Goal: Task Accomplishment & Management: Use online tool/utility

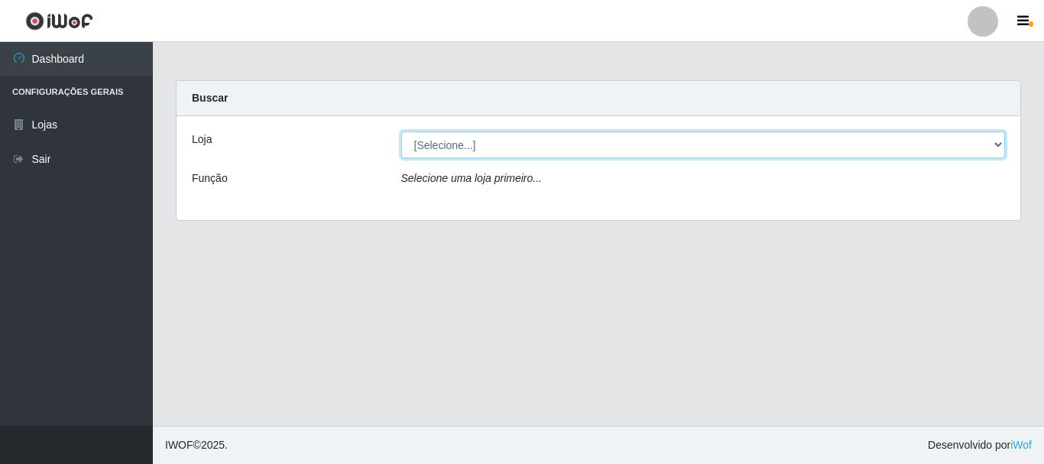
click at [997, 143] on select "[Selecione...] [GEOGRAPHIC_DATA] [GEOGRAPHIC_DATA]" at bounding box center [703, 144] width 605 height 27
select select "64"
click at [401, 131] on select "[Selecione...] [GEOGRAPHIC_DATA] [GEOGRAPHIC_DATA]" at bounding box center [703, 144] width 605 height 27
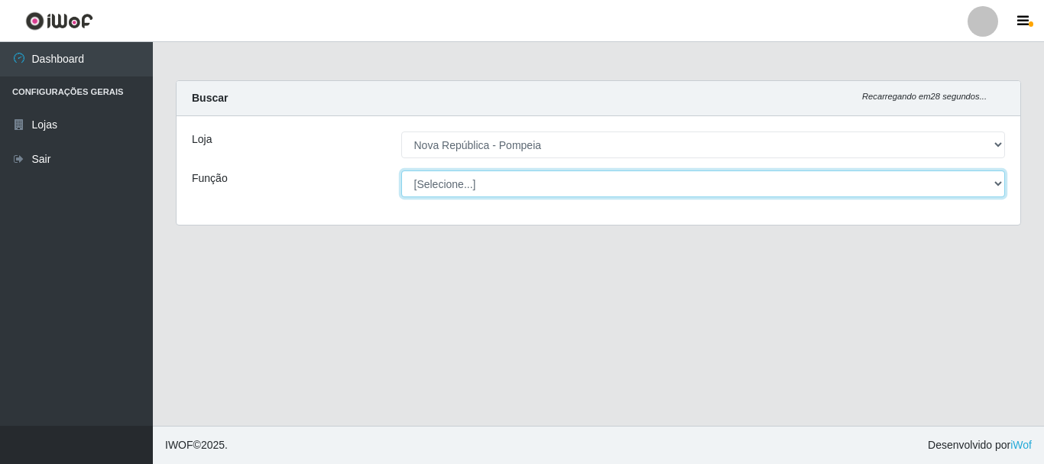
click at [998, 180] on select "[Selecione...] Balconista Operador de Caixa Recepcionista Repositor" at bounding box center [703, 183] width 605 height 27
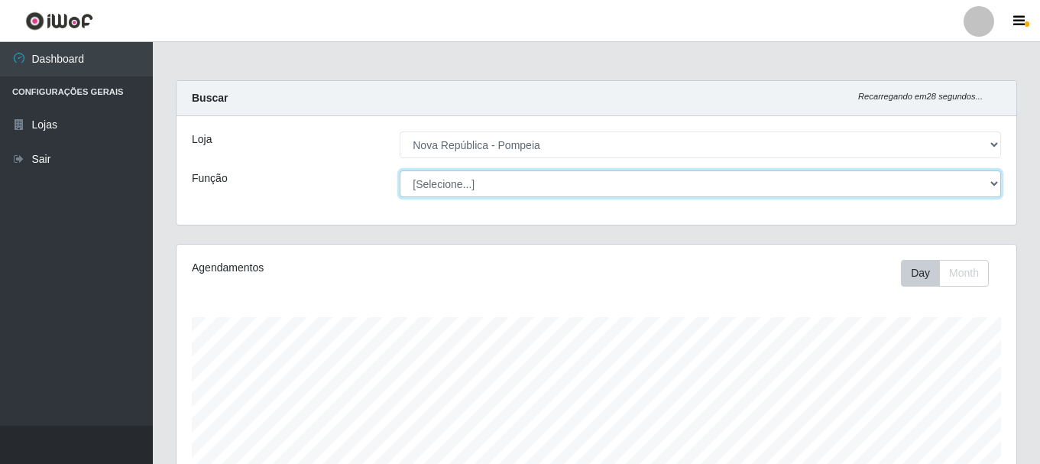
scroll to position [317, 840]
select select "22"
click at [400, 170] on select "[Selecione...] Balconista Operador de Caixa Recepcionista Repositor" at bounding box center [700, 183] width 601 height 27
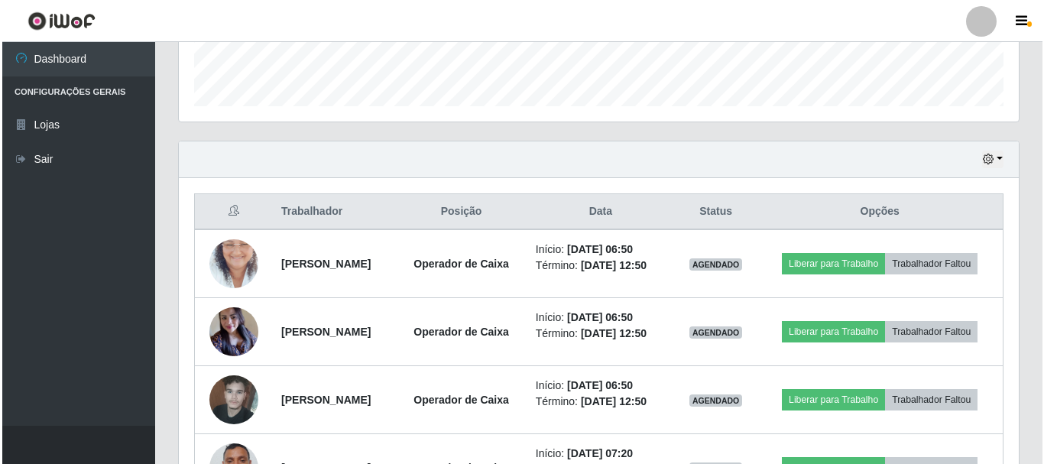
scroll to position [535, 0]
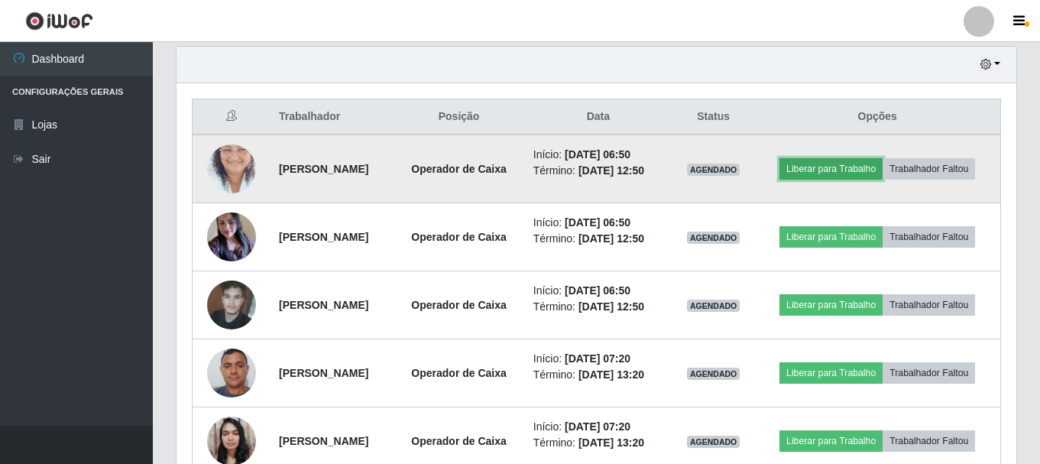
click at [883, 161] on button "Liberar para Trabalho" at bounding box center [831, 168] width 103 height 21
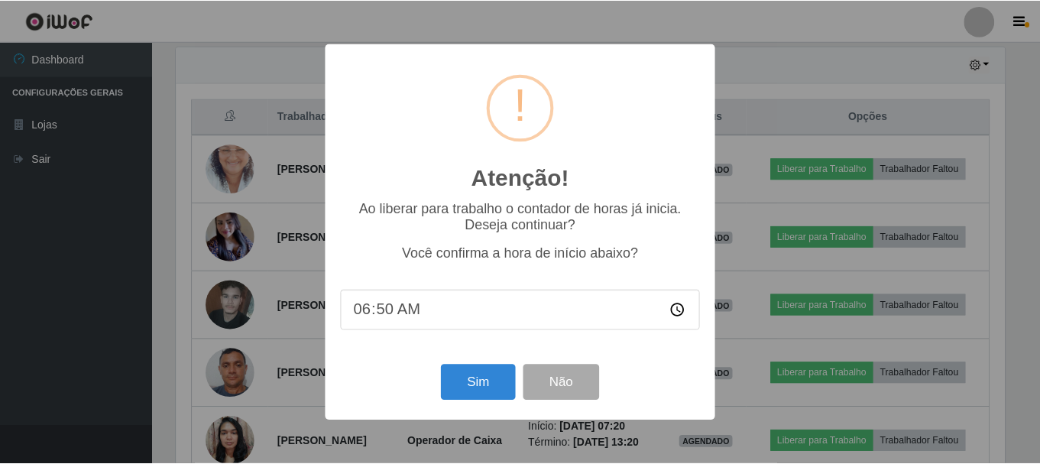
scroll to position [317, 832]
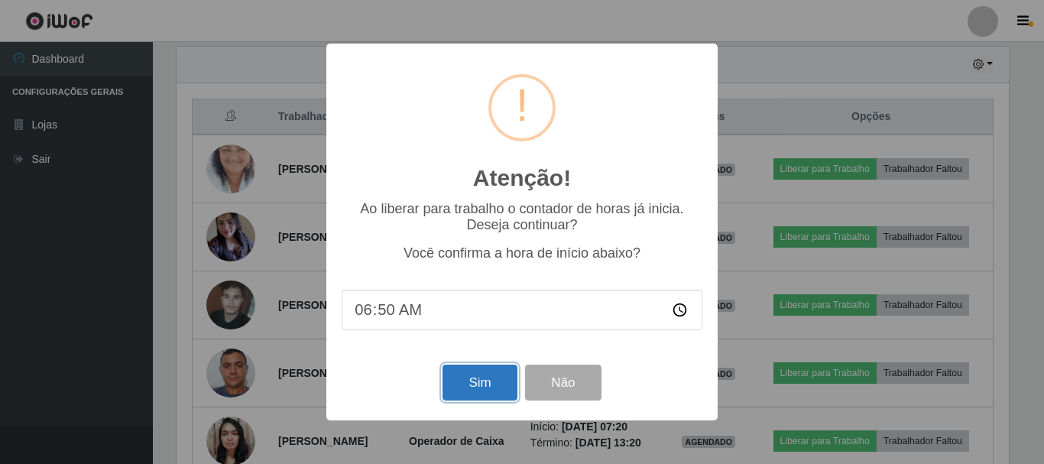
click at [467, 387] on button "Sim" at bounding box center [479, 383] width 74 height 36
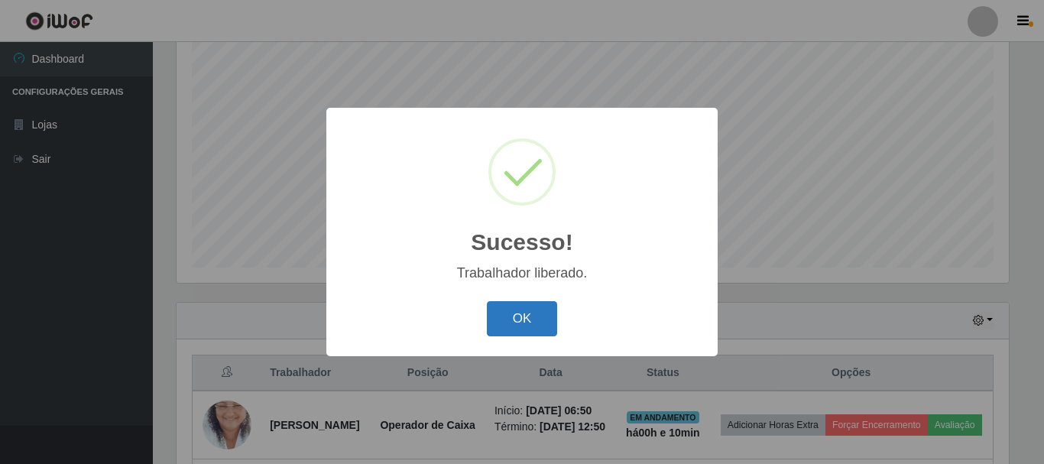
click at [512, 329] on button "OK" at bounding box center [522, 319] width 71 height 36
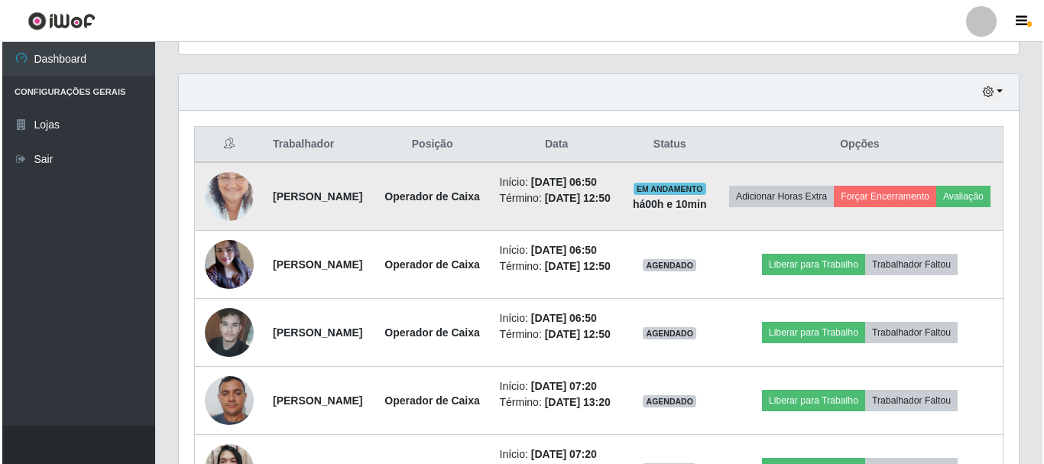
scroll to position [508, 0]
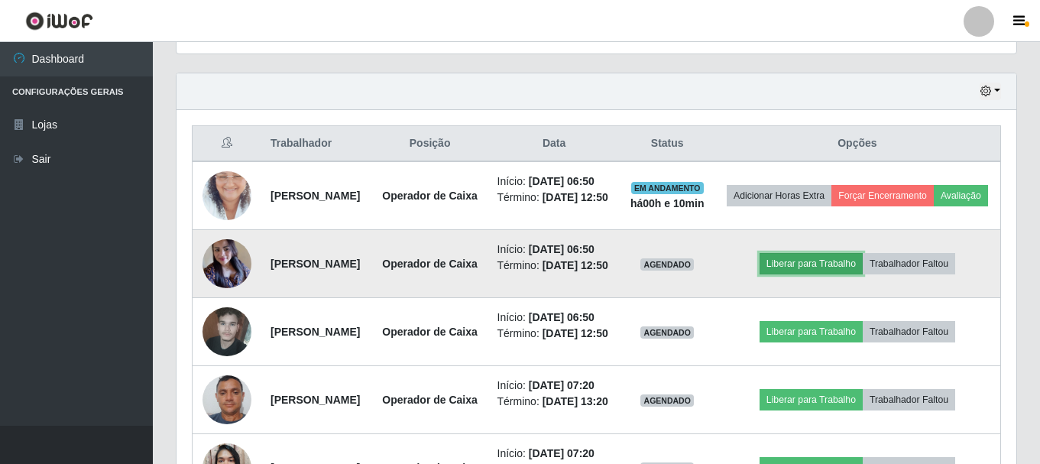
click at [828, 274] on button "Liberar para Trabalho" at bounding box center [811, 263] width 103 height 21
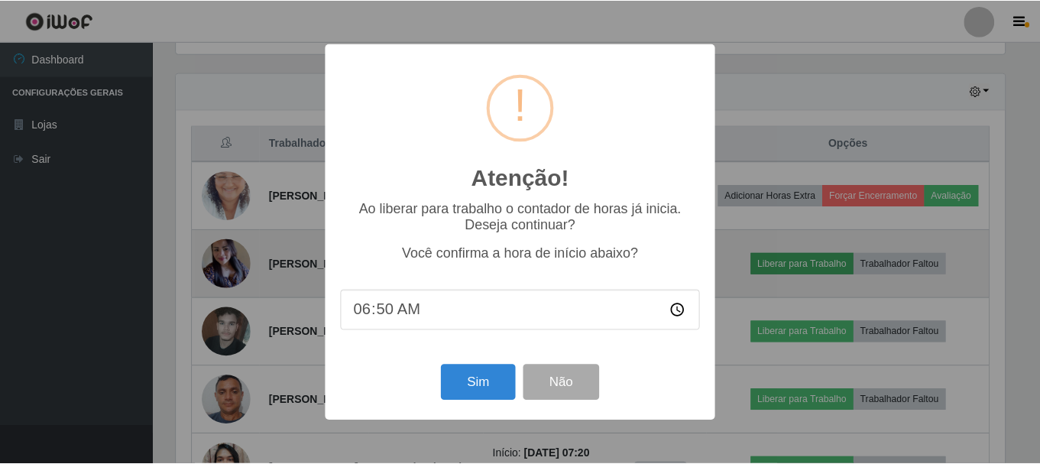
scroll to position [317, 832]
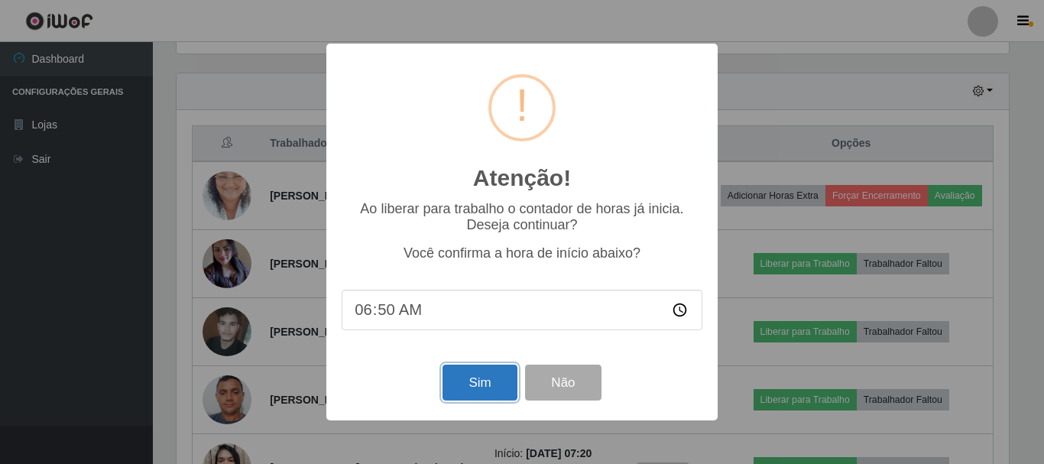
click at [490, 383] on button "Sim" at bounding box center [479, 383] width 74 height 36
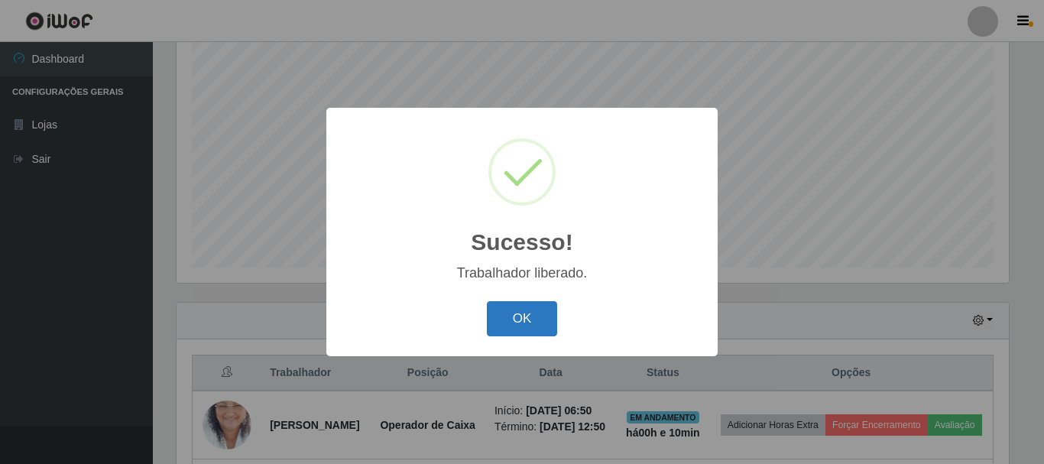
click at [516, 325] on button "OK" at bounding box center [522, 319] width 71 height 36
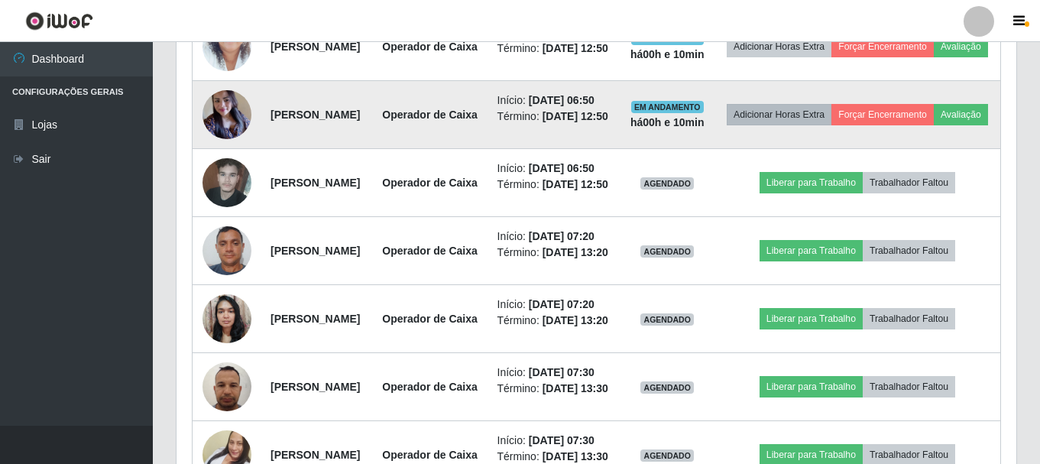
scroll to position [661, 0]
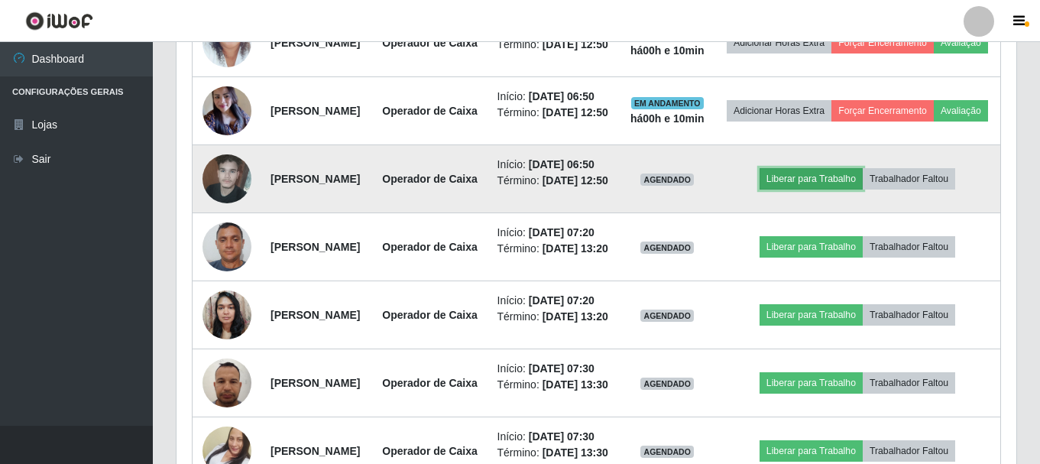
click at [837, 190] on button "Liberar para Trabalho" at bounding box center [811, 178] width 103 height 21
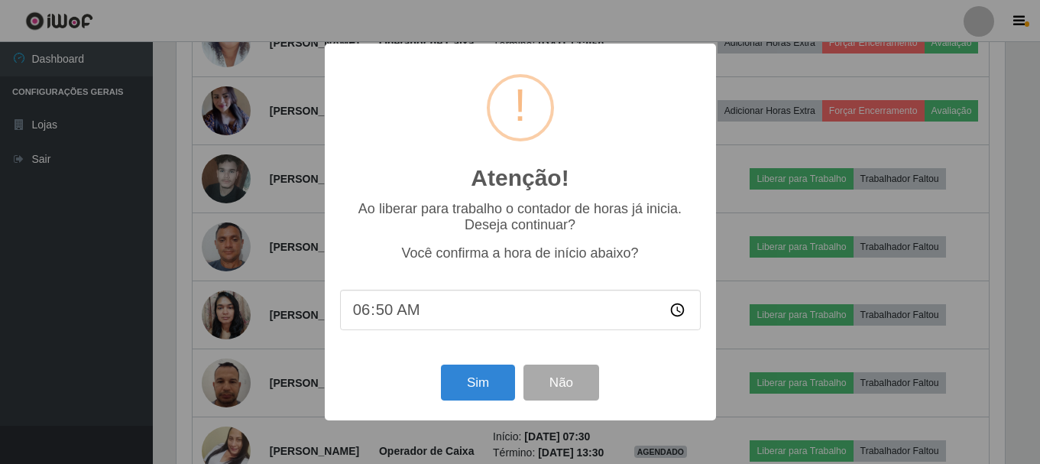
scroll to position [317, 832]
click at [481, 381] on button "Sim" at bounding box center [479, 383] width 74 height 36
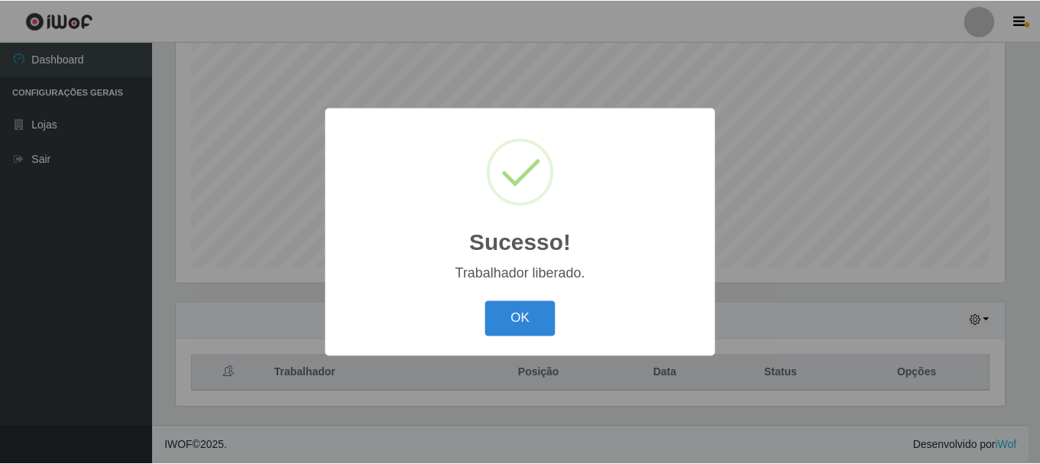
scroll to position [0, 0]
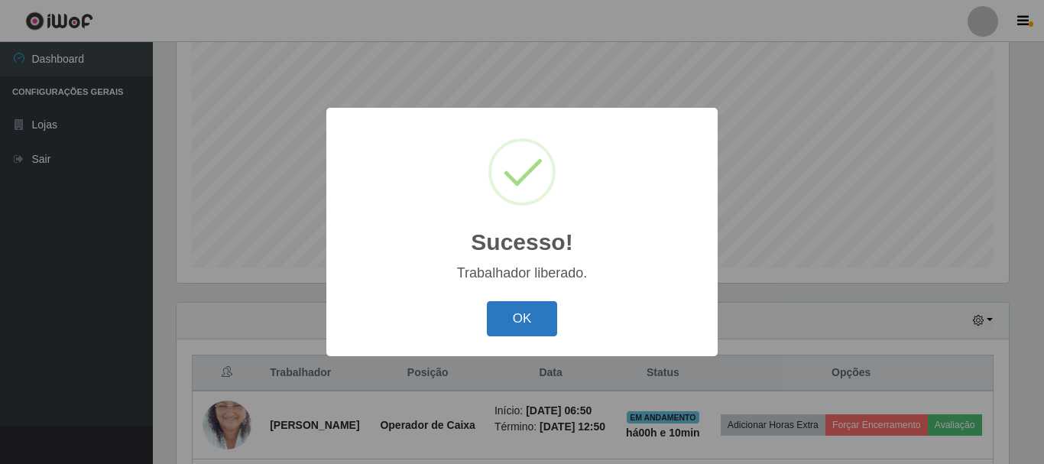
click at [518, 321] on button "OK" at bounding box center [522, 319] width 71 height 36
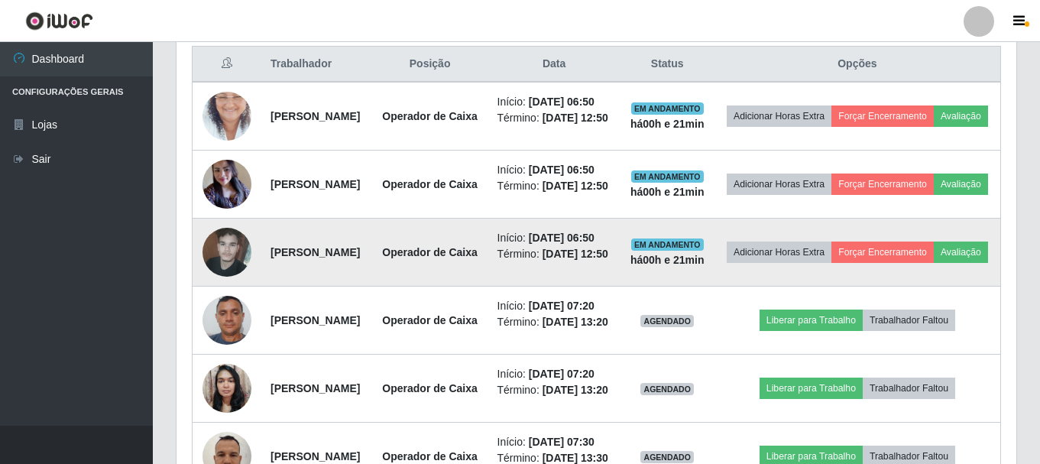
scroll to position [566, 0]
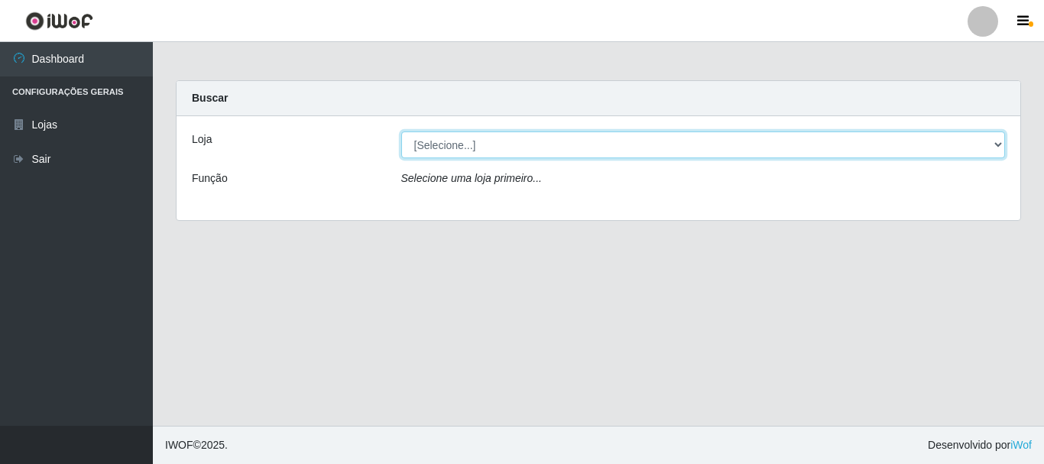
click at [449, 151] on select "[Selecione...] [GEOGRAPHIC_DATA] [GEOGRAPHIC_DATA]" at bounding box center [703, 144] width 605 height 27
select select "64"
click at [401, 131] on select "[Selecione...] [GEOGRAPHIC_DATA] [GEOGRAPHIC_DATA]" at bounding box center [703, 144] width 605 height 27
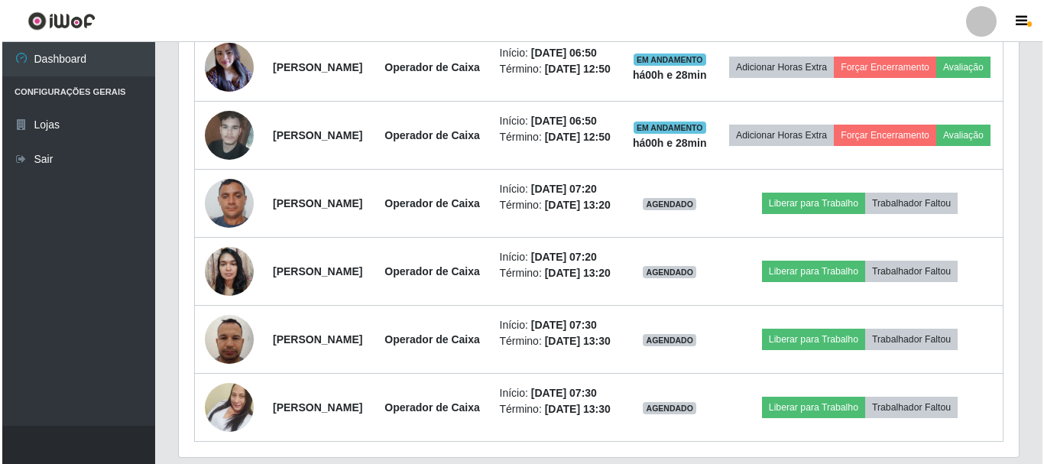
scroll to position [732, 0]
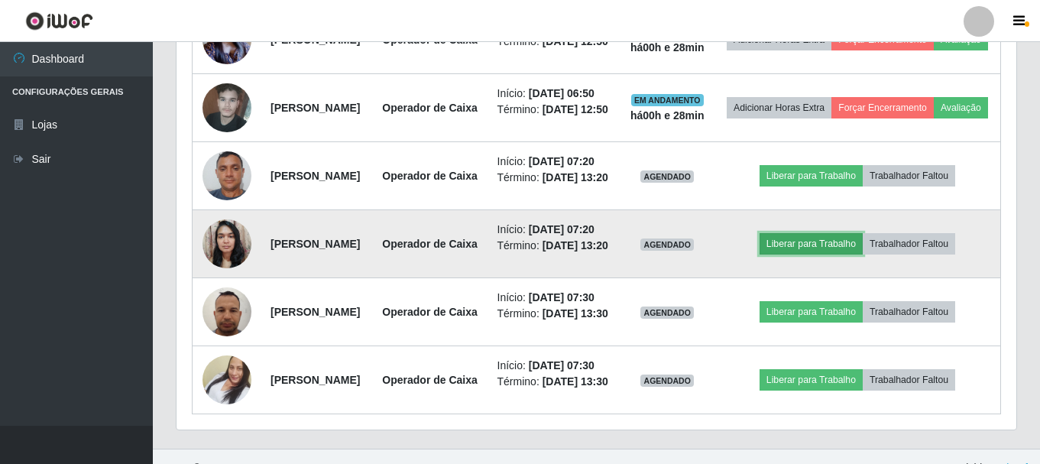
click at [829, 254] on button "Liberar para Trabalho" at bounding box center [811, 243] width 103 height 21
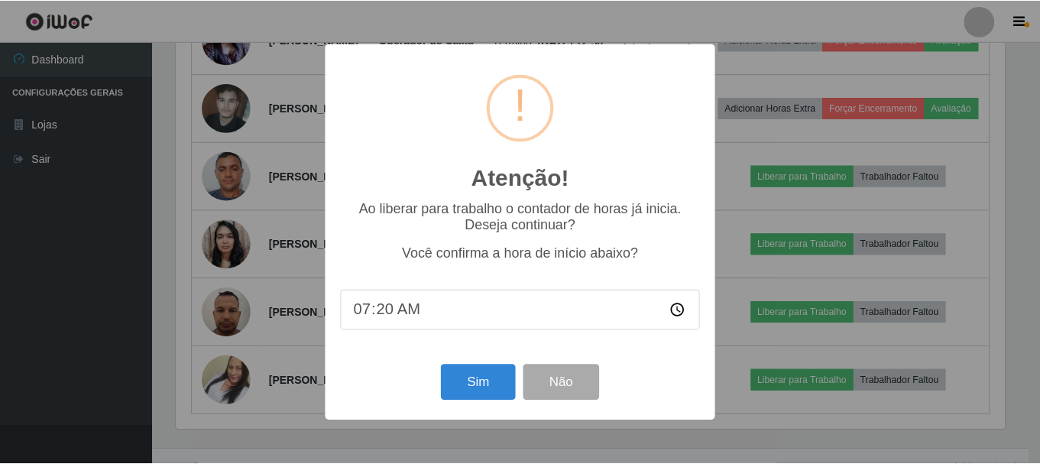
scroll to position [317, 832]
click at [468, 375] on button "Sim" at bounding box center [479, 383] width 74 height 36
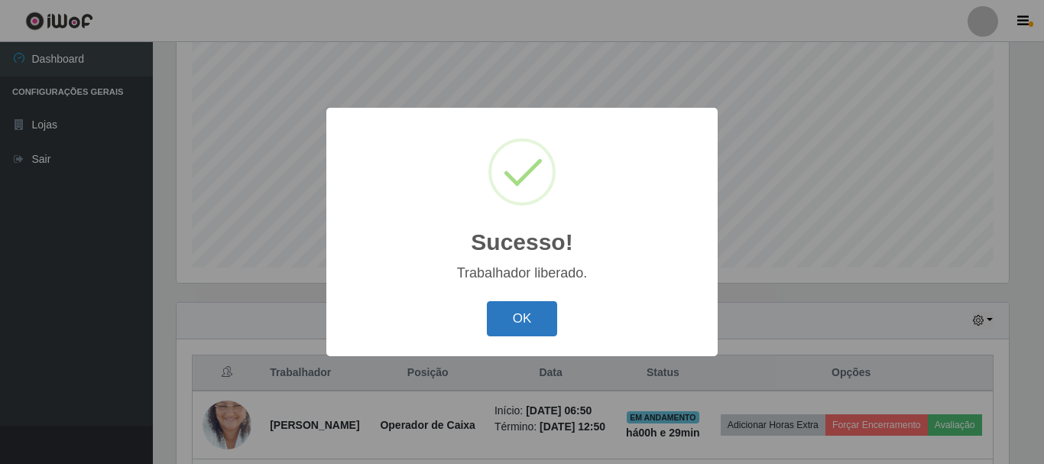
click at [518, 314] on button "OK" at bounding box center [522, 319] width 71 height 36
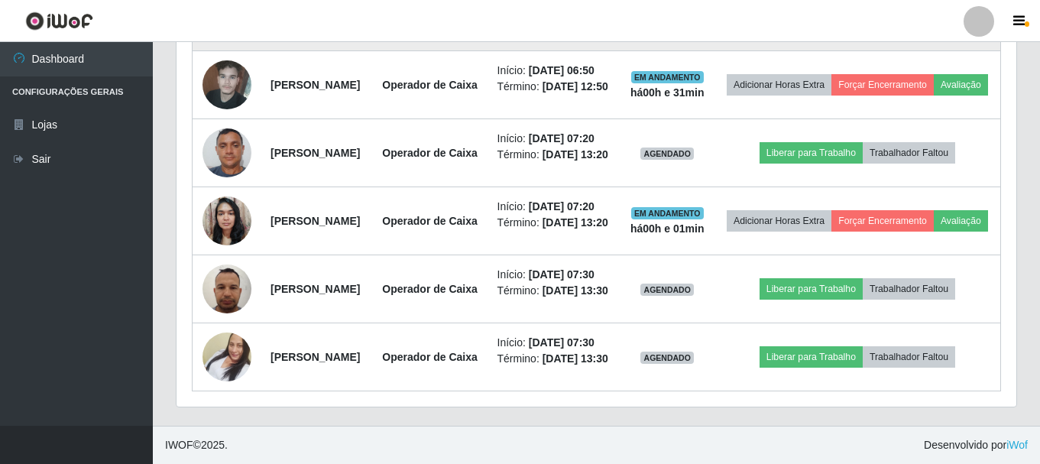
scroll to position [737, 0]
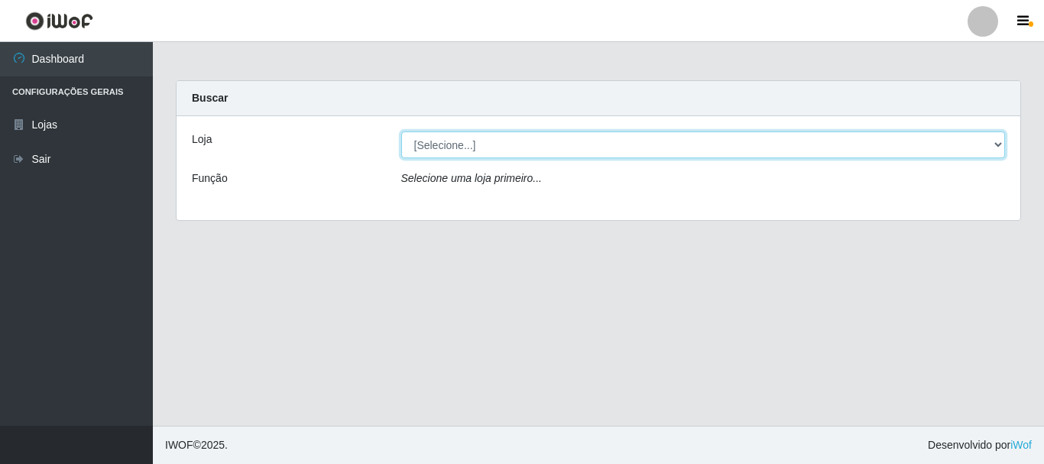
click at [436, 146] on select "[Selecione...] [GEOGRAPHIC_DATA] [GEOGRAPHIC_DATA]" at bounding box center [703, 144] width 605 height 27
click at [453, 143] on select "[Selecione...] [GEOGRAPHIC_DATA] [GEOGRAPHIC_DATA]" at bounding box center [703, 144] width 605 height 27
click at [453, 146] on select "[Selecione...] [GEOGRAPHIC_DATA] [GEOGRAPHIC_DATA]" at bounding box center [703, 144] width 605 height 27
select select "64"
click at [401, 131] on select "[Selecione...] [GEOGRAPHIC_DATA] [GEOGRAPHIC_DATA]" at bounding box center [703, 144] width 605 height 27
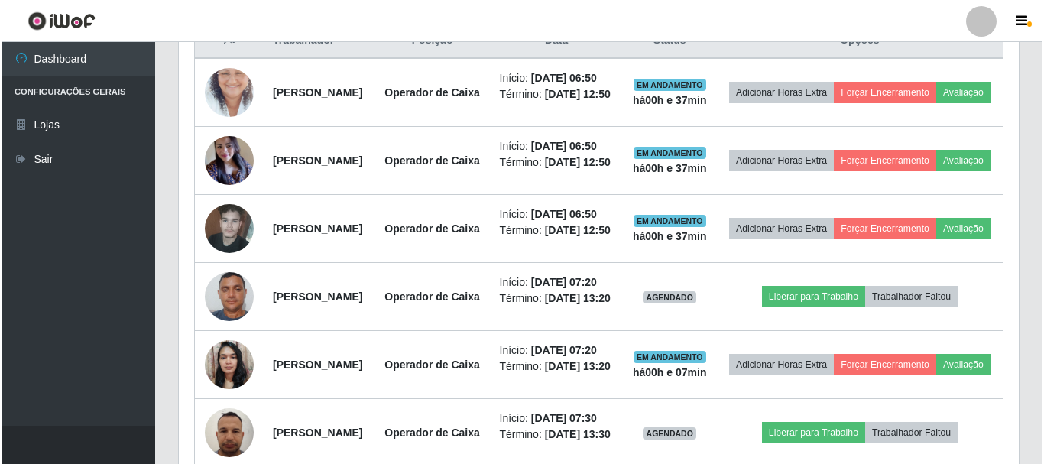
scroll to position [764, 0]
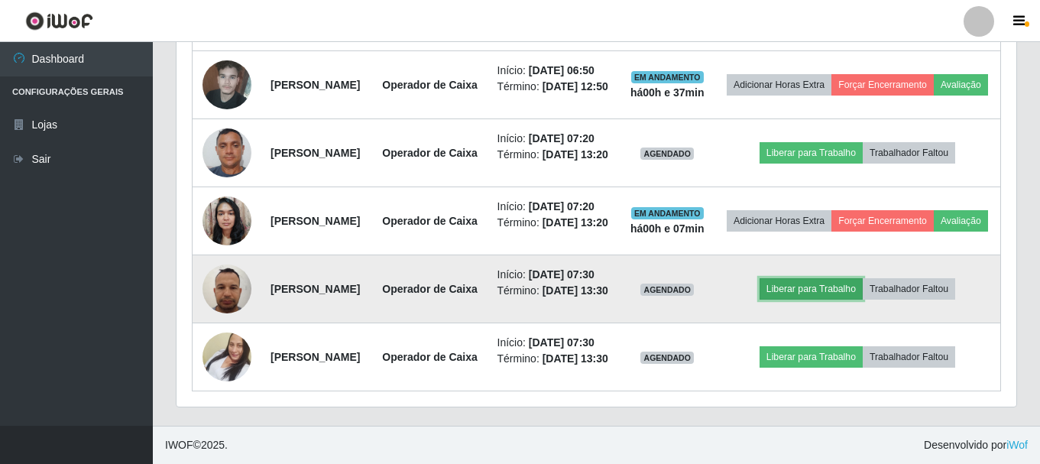
click at [822, 300] on button "Liberar para Trabalho" at bounding box center [811, 288] width 103 height 21
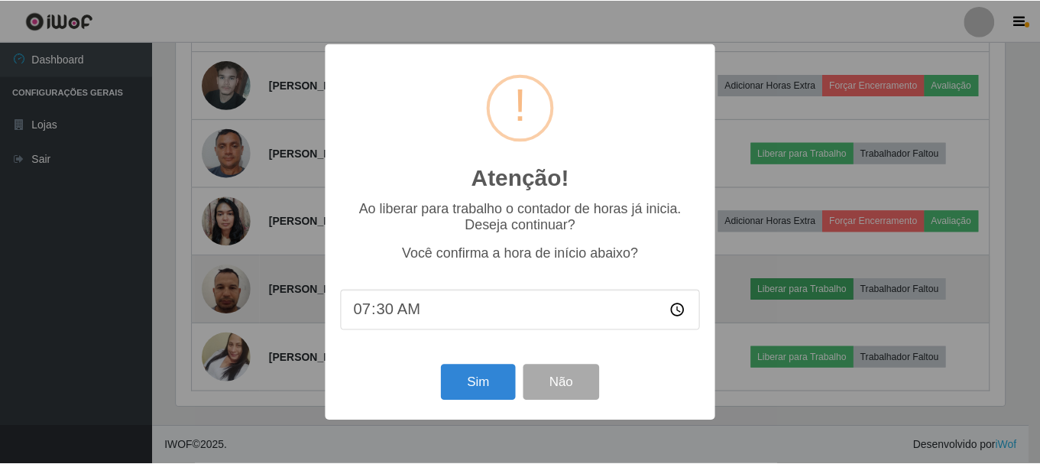
scroll to position [317, 832]
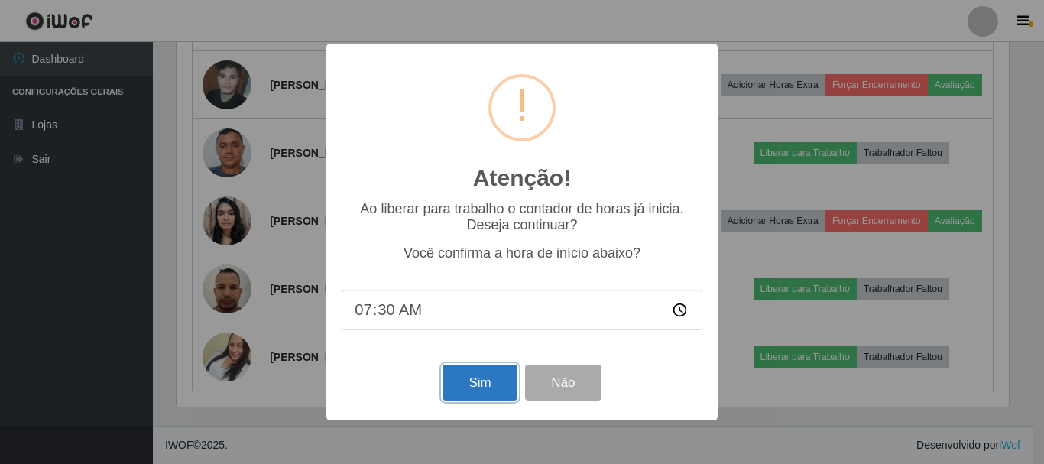
click at [474, 374] on button "Sim" at bounding box center [479, 383] width 74 height 36
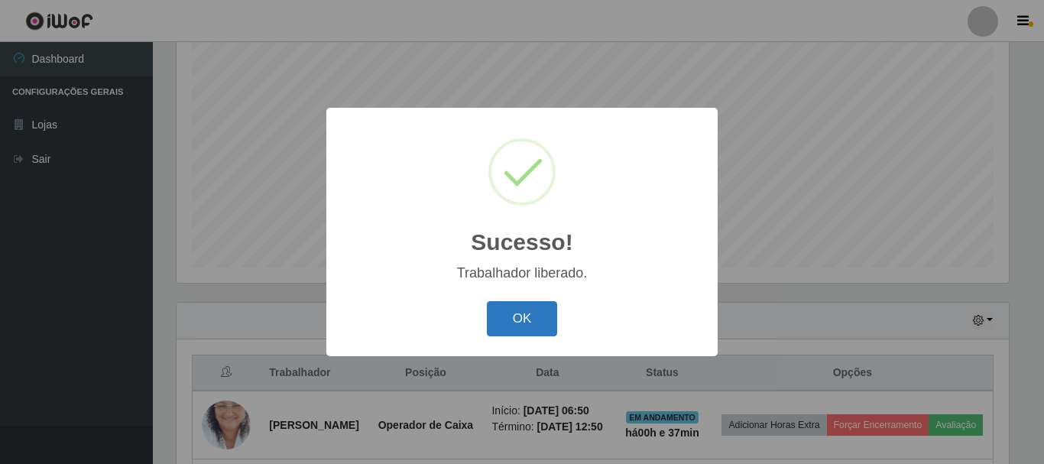
click at [509, 324] on button "OK" at bounding box center [522, 319] width 71 height 36
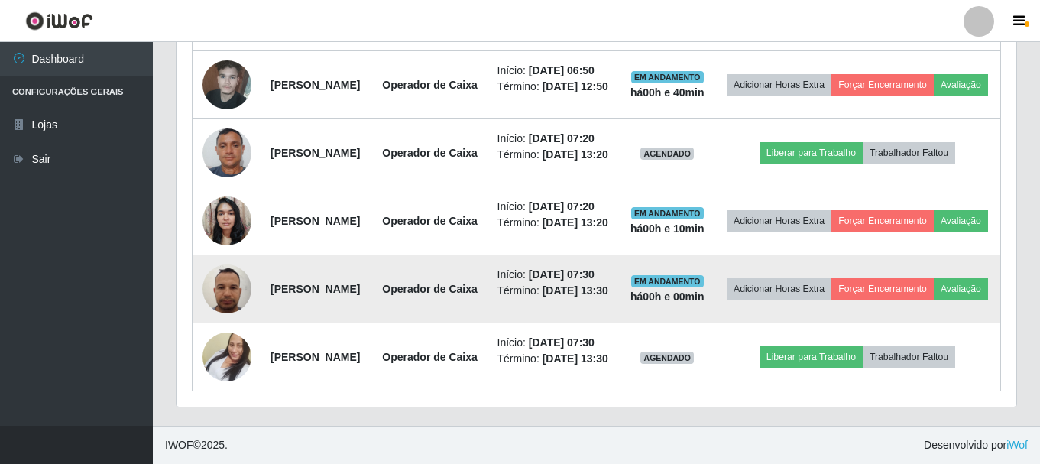
scroll to position [948, 0]
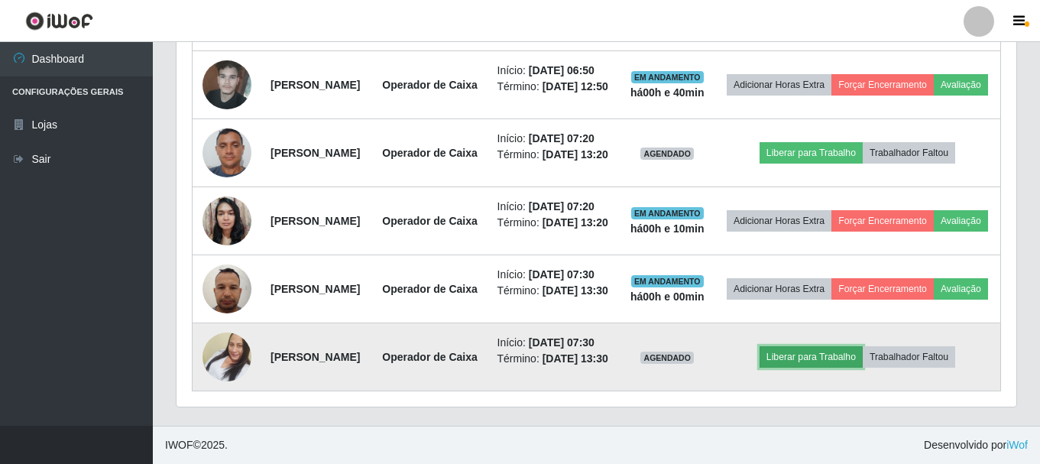
click at [848, 346] on button "Liberar para Trabalho" at bounding box center [811, 356] width 103 height 21
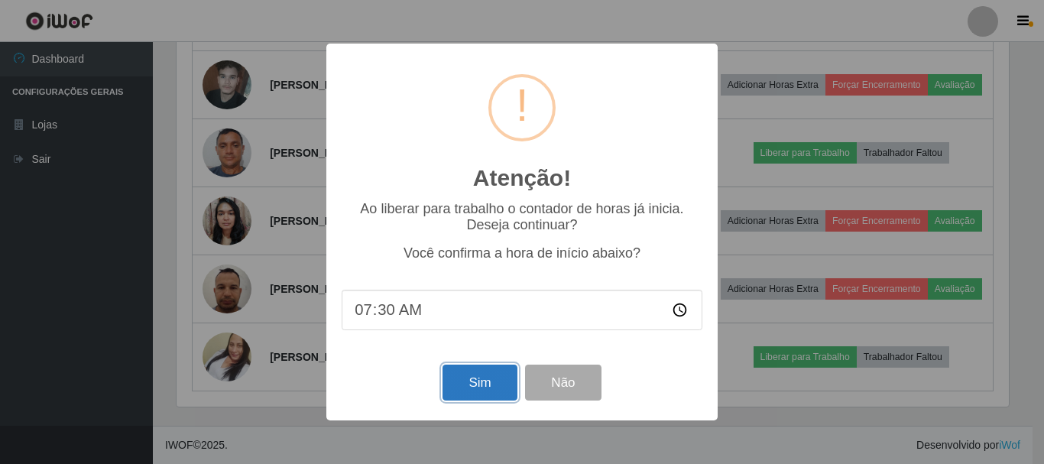
click at [481, 392] on button "Sim" at bounding box center [479, 383] width 74 height 36
